Goal: Information Seeking & Learning: Learn about a topic

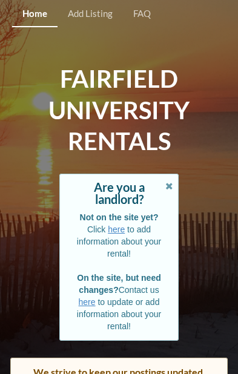
click at [172, 186] on icon at bounding box center [169, 184] width 10 height 8
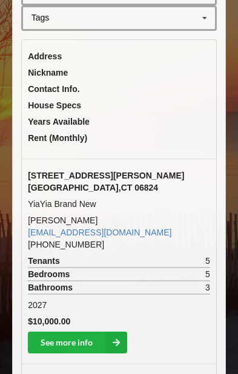
scroll to position [345, 0]
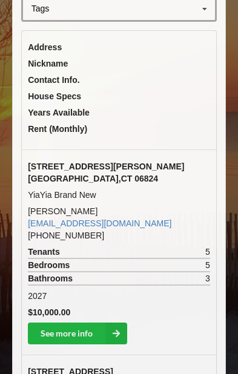
click at [119, 327] on icon at bounding box center [116, 333] width 22 height 22
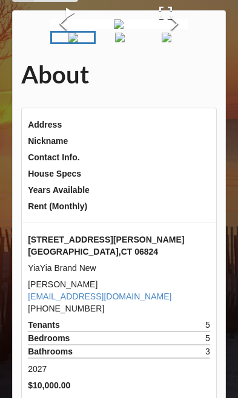
scroll to position [62, 0]
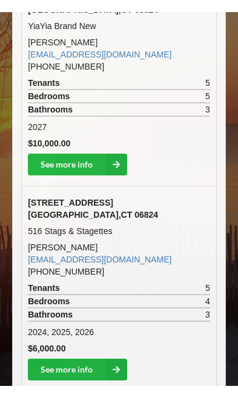
scroll to position [533, 0]
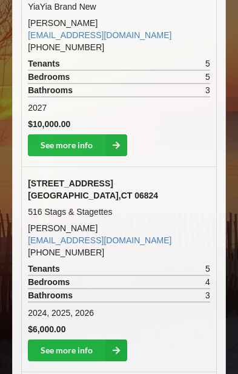
click at [99, 339] on link "See more info" at bounding box center [77, 350] width 99 height 22
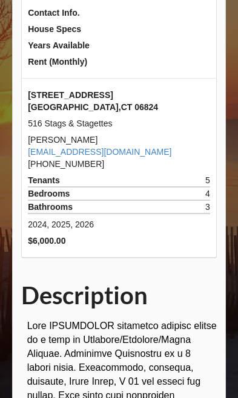
scroll to position [214, 0]
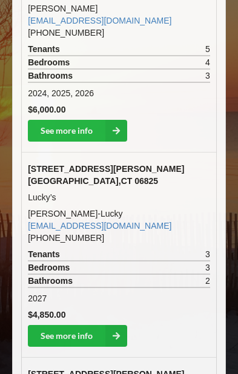
click at [92, 325] on link "See more info" at bounding box center [77, 336] width 99 height 22
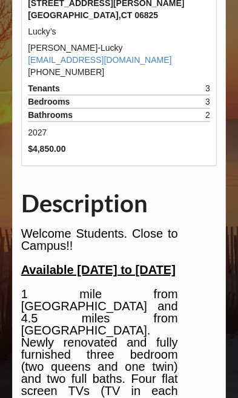
scroll to position [307, 0]
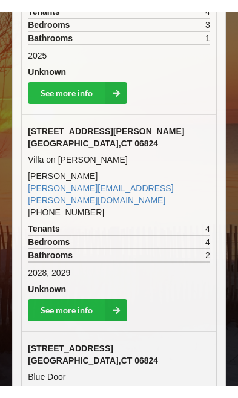
scroll to position [2321, 0]
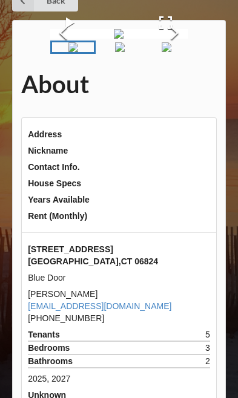
scroll to position [59, 0]
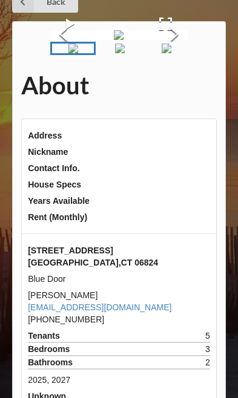
click at [125, 53] on img "Go to Slide 2" at bounding box center [120, 49] width 10 height 10
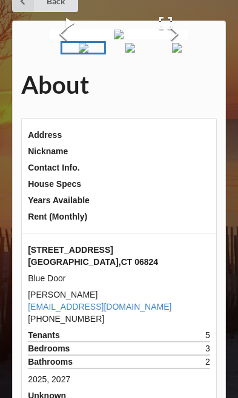
click at [135, 53] on img "Go to Slide 3" at bounding box center [130, 48] width 10 height 10
click at [145, 53] on img "Go to Slide 4" at bounding box center [140, 48] width 10 height 10
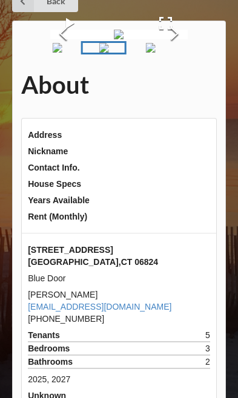
click at [155, 53] on img "Go to Slide 5" at bounding box center [150, 48] width 10 height 10
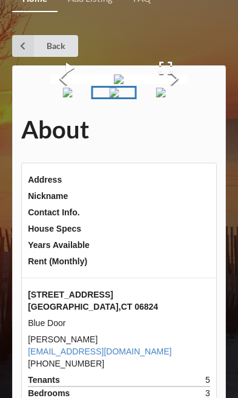
scroll to position [0, 0]
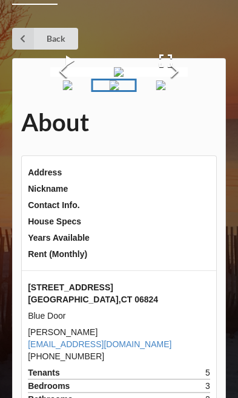
click at [165, 90] on img "Go to Slide 6" at bounding box center [160, 85] width 10 height 10
click at [168, 90] on img "Go to Slide 7" at bounding box center [171, 85] width 10 height 10
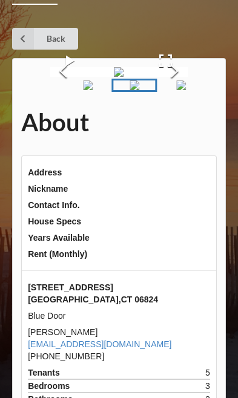
click at [183, 90] on img "Go to Slide 8" at bounding box center [181, 85] width 10 height 10
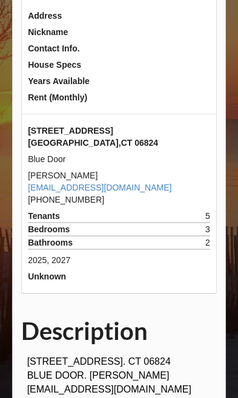
scroll to position [186, 0]
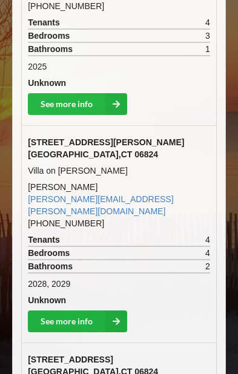
scroll to position [2264, 0]
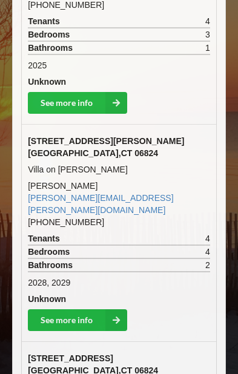
click at [111, 309] on icon at bounding box center [116, 320] width 22 height 22
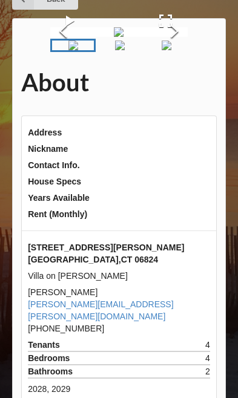
scroll to position [58, 0]
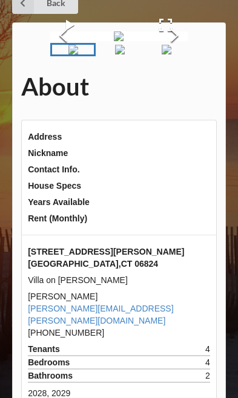
click at [115, 54] on img "Go to Slide 2" at bounding box center [120, 50] width 10 height 10
click at [133, 54] on img "Go to Slide 3" at bounding box center [128, 50] width 10 height 10
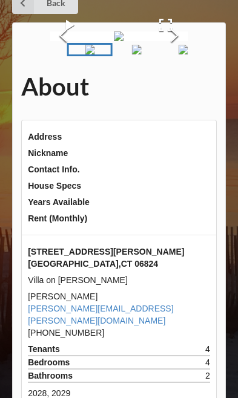
click at [141, 54] on img "Go to Slide 4" at bounding box center [136, 50] width 10 height 10
click at [149, 54] on img "Go to Slide 5" at bounding box center [145, 50] width 10 height 10
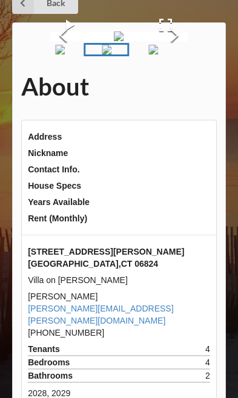
click at [157, 54] on img "Go to Slide 6" at bounding box center [153, 50] width 10 height 10
click at [166, 54] on img "Go to Slide 7" at bounding box center [162, 50] width 10 height 10
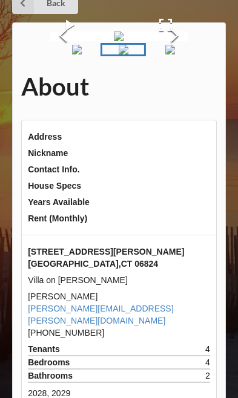
click at [175, 54] on img "Go to Slide 8" at bounding box center [170, 50] width 10 height 10
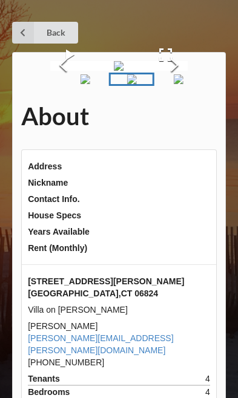
scroll to position [25, 0]
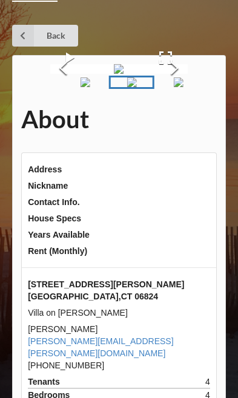
click at [175, 81] on button "Next Slide" at bounding box center [175, 69] width 26 height 24
click at [184, 87] on img "Go to Slide 10" at bounding box center [186, 82] width 10 height 10
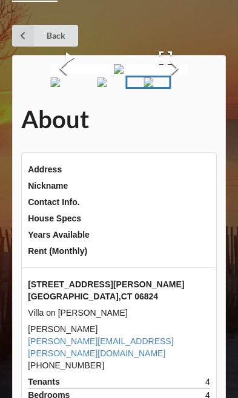
click at [190, 87] on img "Go to Slide 11" at bounding box center [195, 82] width 10 height 10
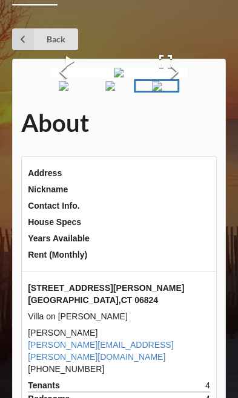
click at [181, 85] on button "Next Slide" at bounding box center [175, 73] width 26 height 24
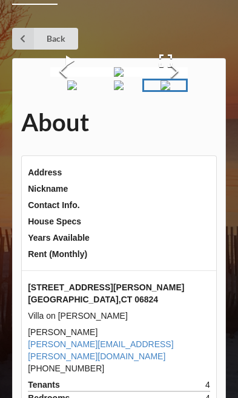
click at [163, 90] on img "Go to Slide 12" at bounding box center [165, 85] width 10 height 10
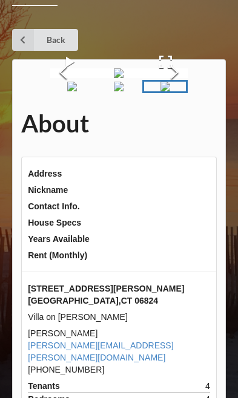
scroll to position [21, 0]
click at [180, 85] on button "Next Slide" at bounding box center [175, 74] width 26 height 24
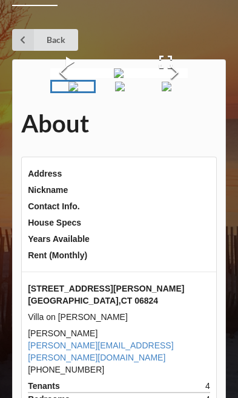
click at [177, 85] on button "Next Slide" at bounding box center [175, 74] width 26 height 24
click at [123, 78] on img at bounding box center [119, 73] width 10 height 10
click at [184, 85] on button "Next Slide" at bounding box center [175, 74] width 26 height 24
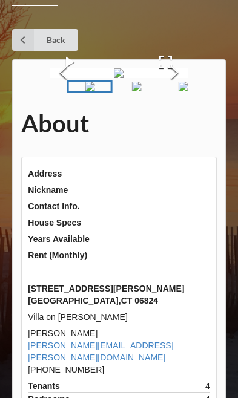
click at [179, 85] on button "Next Slide" at bounding box center [175, 74] width 26 height 24
click at [186, 85] on button "Next Slide" at bounding box center [175, 74] width 26 height 24
click at [187, 85] on button "Next Slide" at bounding box center [175, 74] width 26 height 24
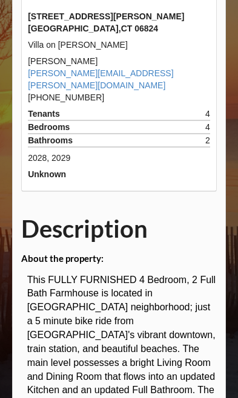
scroll to position [292, 0]
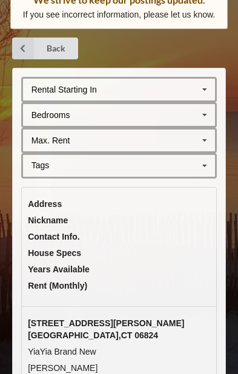
scroll to position [187, 0]
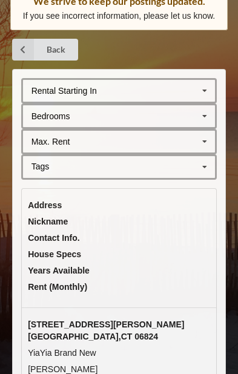
click at [200, 118] on icon at bounding box center [204, 116] width 18 height 22
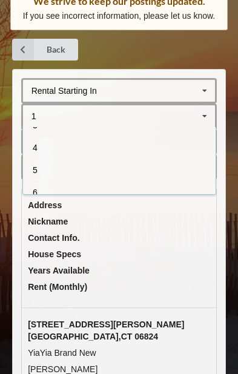
scroll to position [62, 0]
click at [64, 170] on div "5" at bounding box center [119, 166] width 192 height 22
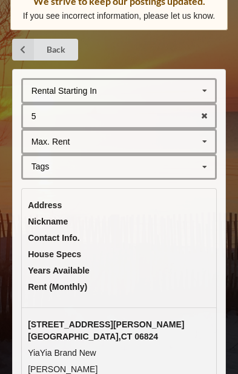
click at [211, 91] on icon at bounding box center [204, 91] width 18 height 22
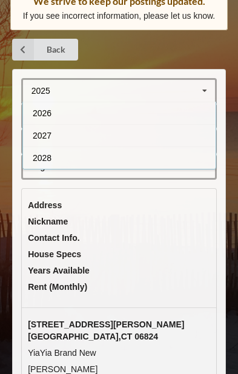
scroll to position [22, 0]
click at [93, 141] on div "2027" at bounding box center [119, 135] width 192 height 22
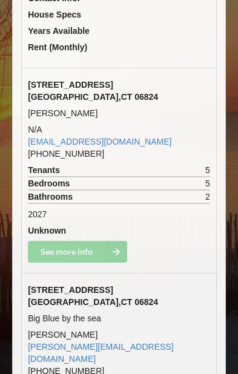
scroll to position [427, 0]
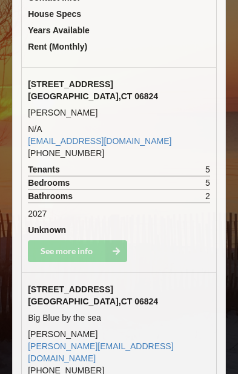
click at [91, 238] on td "See more info" at bounding box center [119, 251] width 195 height 26
click at [90, 238] on td "See more info" at bounding box center [119, 251] width 195 height 26
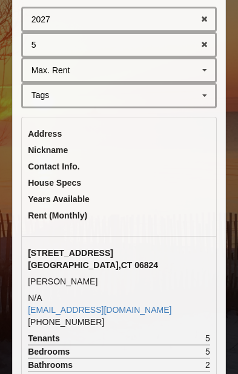
scroll to position [287, 0]
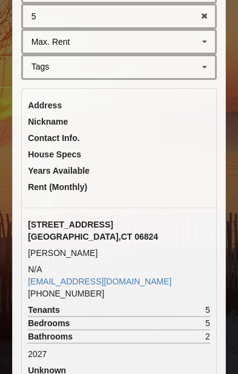
click at [79, 232] on span "[GEOGRAPHIC_DATA]" at bounding box center [93, 237] width 130 height 10
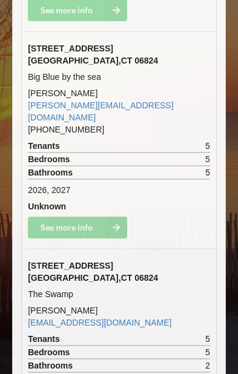
scroll to position [670, 0]
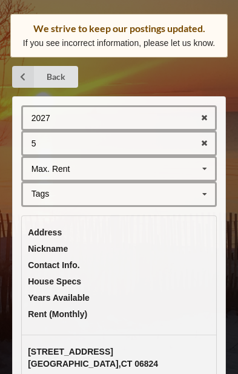
click at [195, 149] on icon at bounding box center [204, 143] width 19 height 22
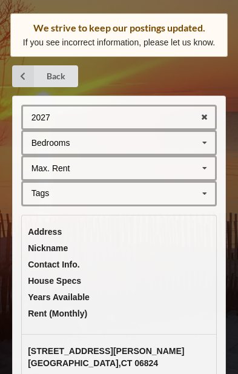
click at [145, 143] on div "Bedrooms 1 2 3 4 5 6 7 8" at bounding box center [119, 142] width 196 height 25
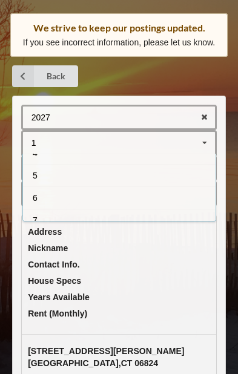
scroll to position [65, 0]
click at [96, 166] on div "4" at bounding box center [119, 166] width 192 height 22
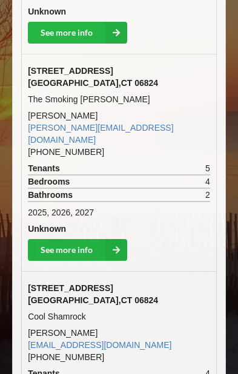
scroll to position [665, 0]
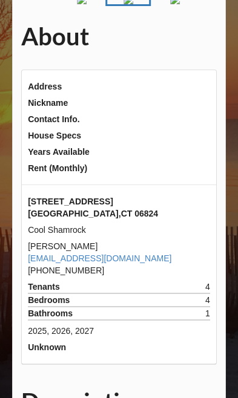
click at [198, 75] on div "About Address Nickname Contact Info. House Specs Years Available Rent (Monthly)…" at bounding box center [119, 293] width 214 height 643
click at [200, 76] on div "About Address Nickname Contact Info. House Specs Years Available Rent (Monthly)…" at bounding box center [119, 293] width 214 height 643
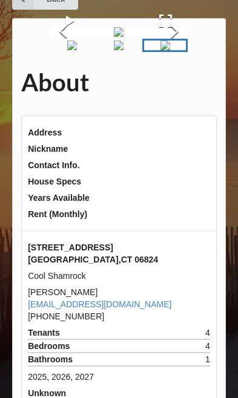
scroll to position [0, 0]
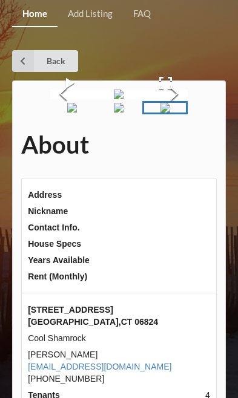
click at [180, 106] on button "Next Slide" at bounding box center [175, 95] width 26 height 24
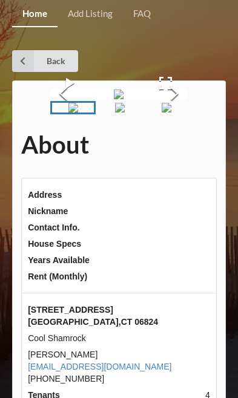
click at [184, 106] on button "Next Slide" at bounding box center [175, 95] width 26 height 24
click at [183, 106] on button "Next Slide" at bounding box center [175, 95] width 26 height 24
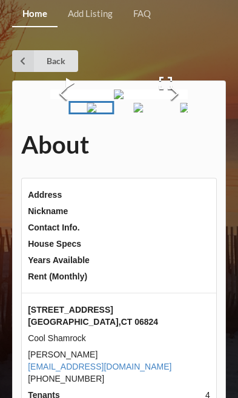
click at [181, 106] on button "Next Slide" at bounding box center [175, 95] width 26 height 24
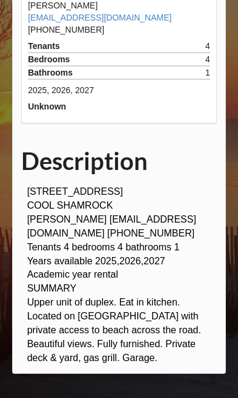
scroll to position [365, 0]
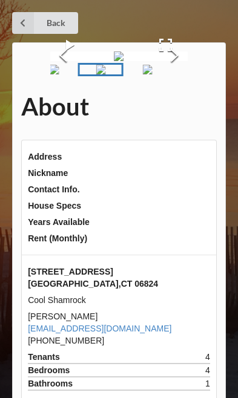
click at [176, 68] on button "Next Slide" at bounding box center [175, 57] width 26 height 24
click at [187, 68] on button "Next Slide" at bounding box center [175, 57] width 26 height 24
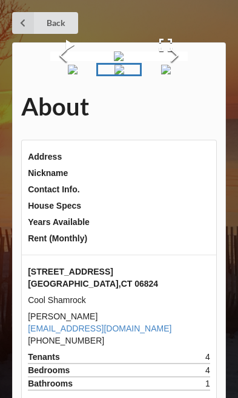
click at [184, 68] on button "Next Slide" at bounding box center [175, 57] width 26 height 24
click at [182, 68] on button "Next Slide" at bounding box center [175, 57] width 26 height 24
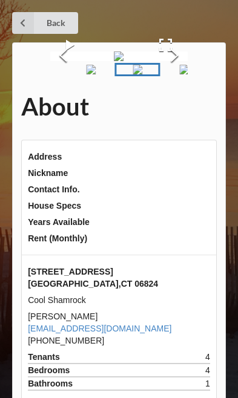
click at [183, 68] on button "Next Slide" at bounding box center [175, 57] width 26 height 24
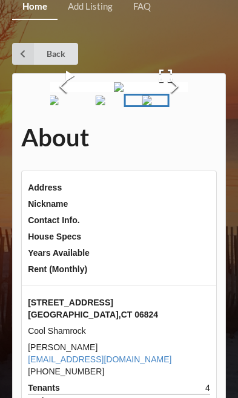
scroll to position [0, 0]
